Goal: Transaction & Acquisition: Purchase product/service

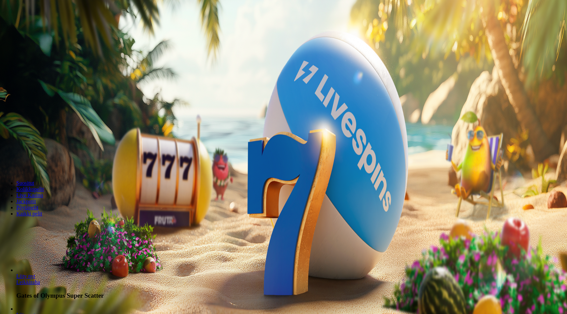
click at [21, 27] on span "Talletus" at bounding box center [12, 24] width 15 height 5
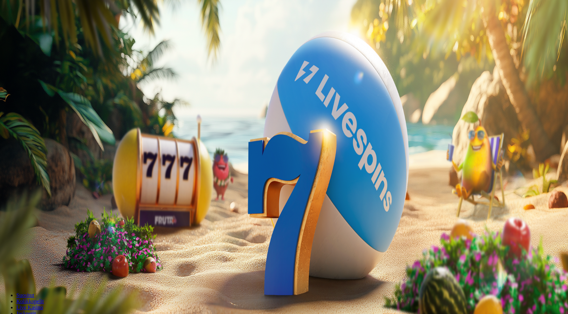
drag, startPoint x: 101, startPoint y: 55, endPoint x: 76, endPoint y: 55, distance: 25.2
click at [76, 104] on div "€50 €150 €250 *** € TALLETA JA PELAA 200 kierrätysvapaata ilmaiskierrosta ensit…" at bounding box center [284, 140] width 563 height 72
type input "***"
click at [46, 170] on span "TALLETA JA PELAA" at bounding box center [25, 172] width 41 height 5
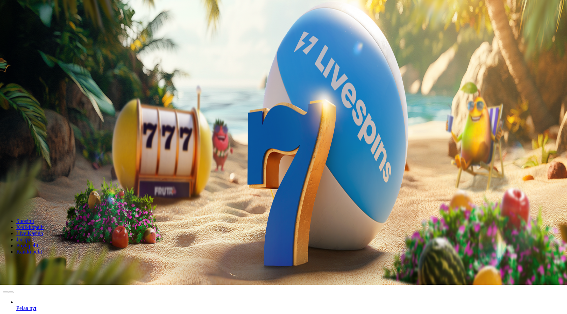
scroll to position [102, 0]
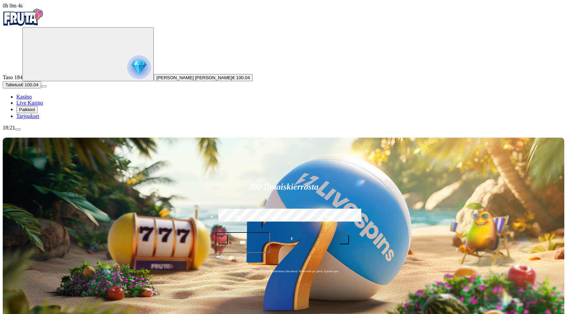
click at [236, 138] on div "200 Ilmaiskierrosta €50 €150 €250 *** € € Talleta ja pelaa 200 kierrätysvapaata…" at bounding box center [283, 230] width 561 height 184
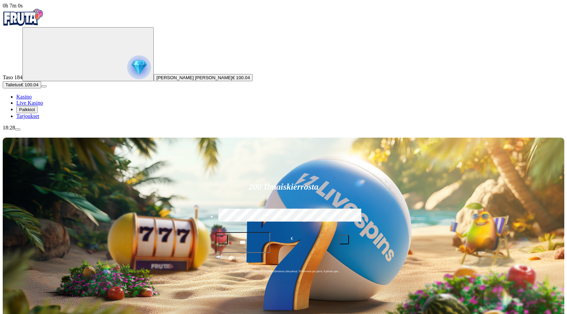
click at [39, 88] on button "Talletus € 100.04" at bounding box center [22, 84] width 38 height 7
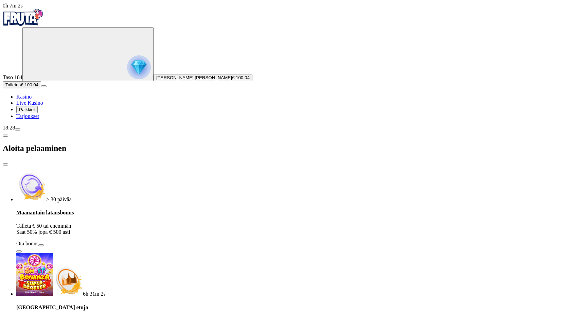
drag, startPoint x: 121, startPoint y: 140, endPoint x: 68, endPoint y: 139, distance: 52.4
type input "***"
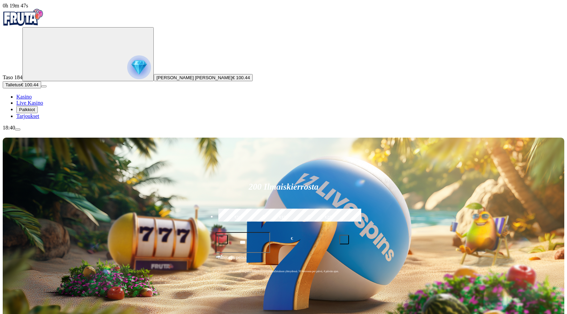
click at [21, 87] on span "Talletus" at bounding box center [12, 84] width 15 height 5
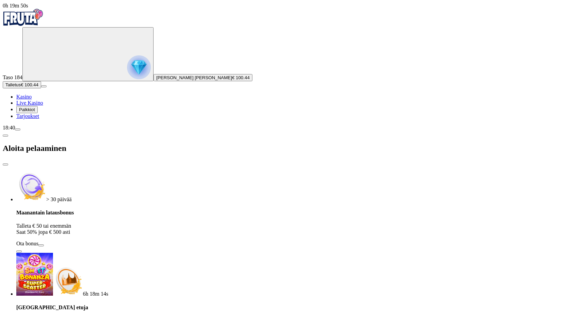
type input "*"
type input "**"
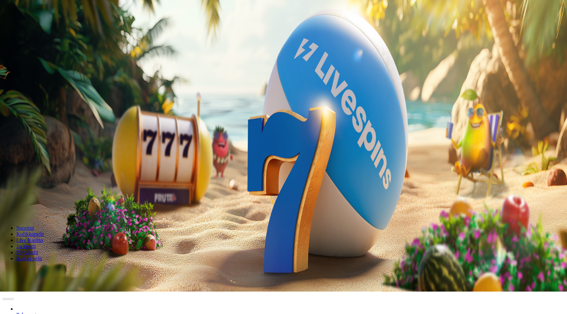
scroll to position [34, 0]
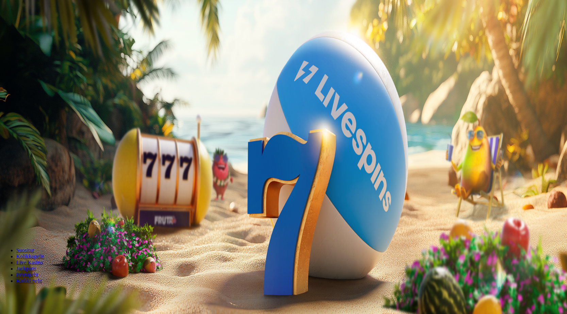
click at [35, 112] on span "Palkkiot" at bounding box center [27, 109] width 16 height 5
click at [33, 234] on span "Avaa palkinto" at bounding box center [18, 236] width 27 height 5
click at [33, 313] on button at bounding box center [29, 314] width 5 height 2
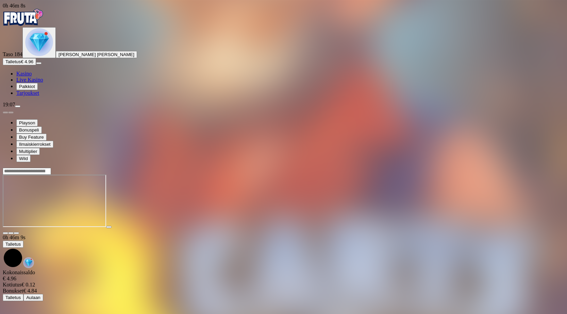
click at [5, 233] on span "close icon" at bounding box center [5, 233] width 0 height 0
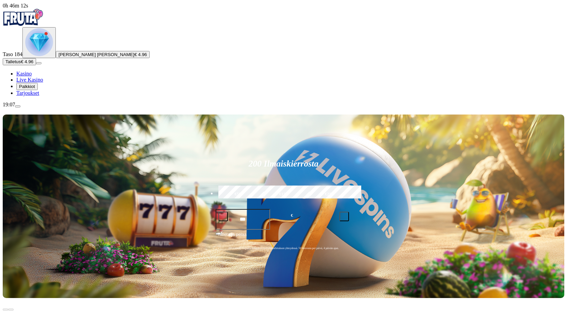
click at [35, 89] on span "Palkkiot" at bounding box center [27, 86] width 16 height 5
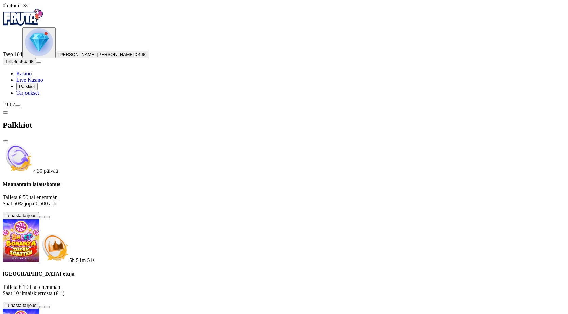
scroll to position [41, 0]
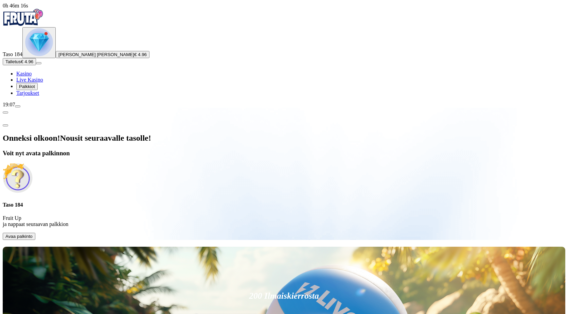
click at [33, 234] on span "Avaa palkinto" at bounding box center [18, 236] width 27 height 5
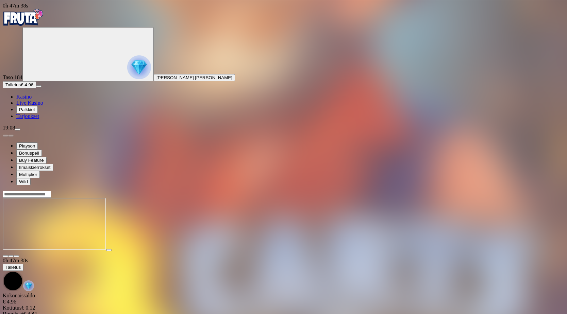
click at [5, 256] on span "close icon" at bounding box center [5, 256] width 0 height 0
click at [35, 112] on span "Palkkiot" at bounding box center [27, 109] width 16 height 5
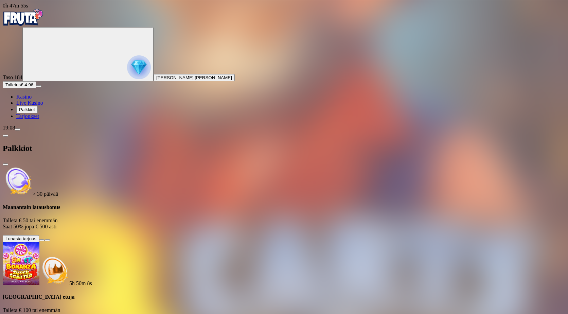
click at [32, 100] on span "Kasino" at bounding box center [23, 97] width 15 height 6
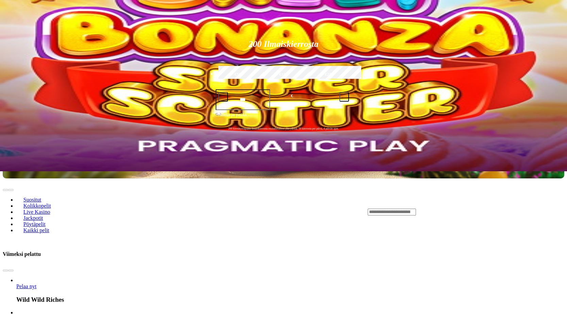
scroll to position [34, 0]
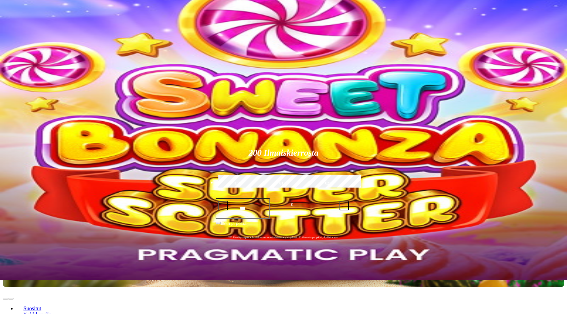
click at [32, 66] on span "Kasino" at bounding box center [23, 63] width 15 height 6
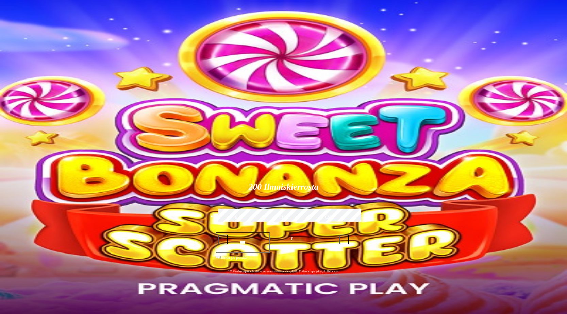
click at [156, 80] on span "[PERSON_NAME] [PERSON_NAME]" at bounding box center [194, 77] width 76 height 5
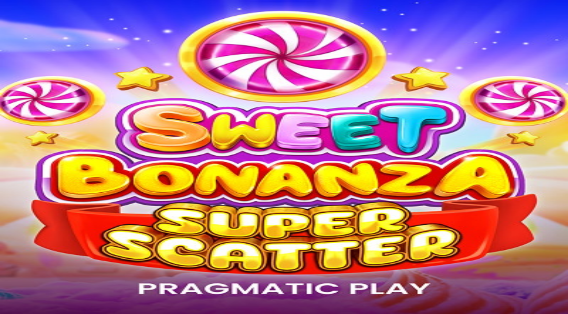
click at [32, 100] on span "Kasino" at bounding box center [23, 97] width 15 height 6
drag, startPoint x: 563, startPoint y: 222, endPoint x: 550, endPoint y: 225, distance: 13.4
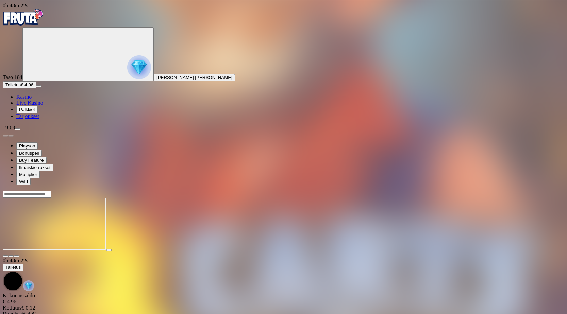
click at [5, 256] on span "close icon" at bounding box center [5, 256] width 0 height 0
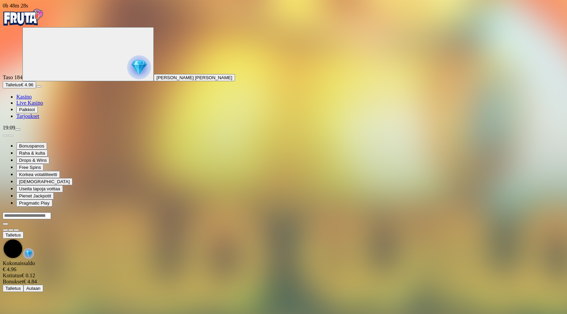
click at [132, 219] on div at bounding box center [283, 219] width 561 height 0
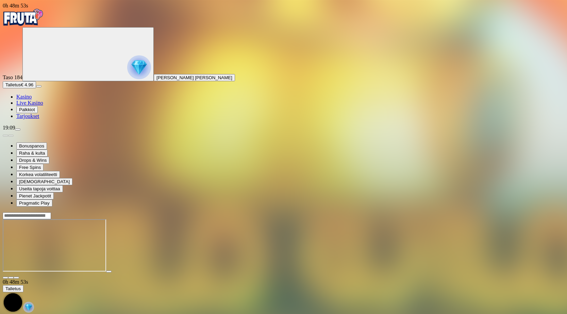
click at [5, 278] on span "close icon" at bounding box center [5, 278] width 0 height 0
